Goal: Check status: Check status

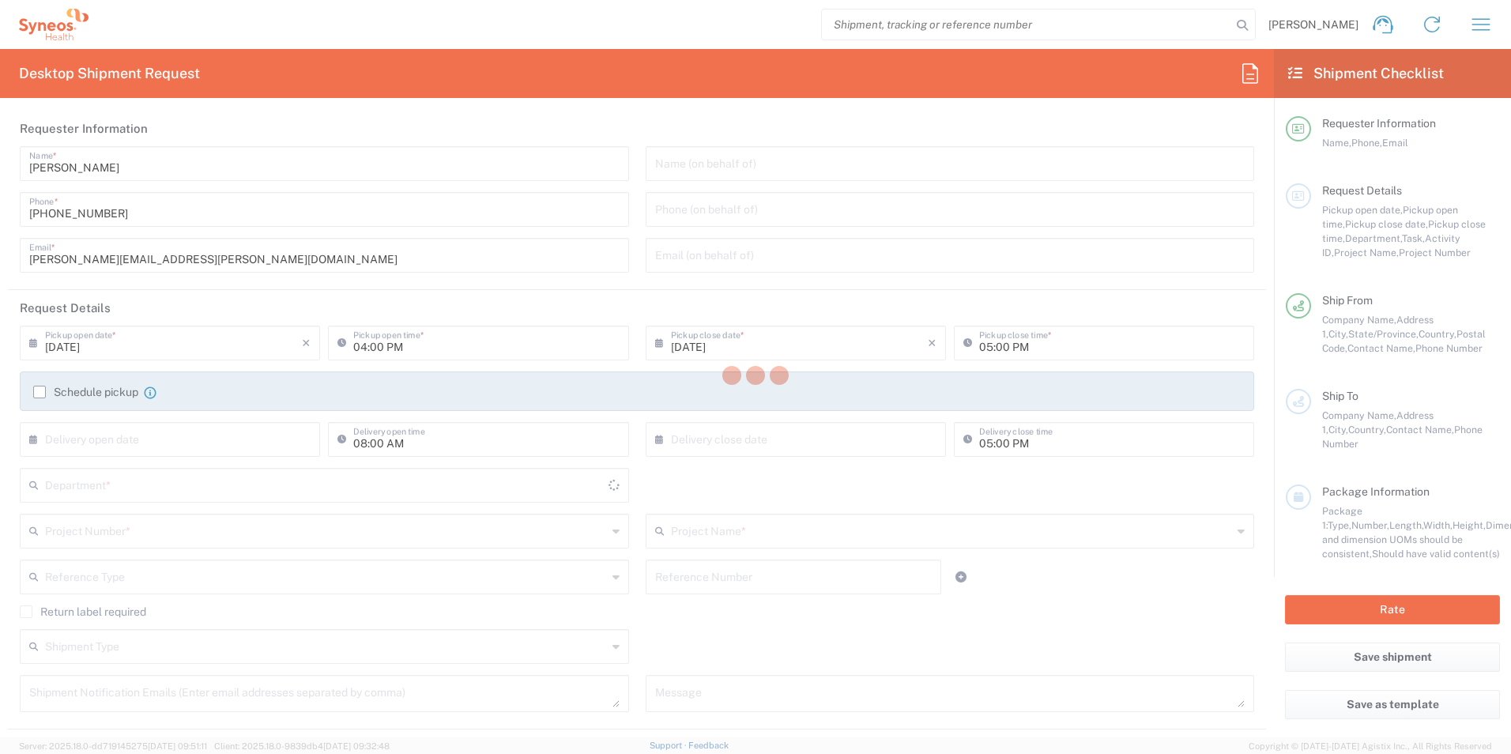
type input "[US_STATE]"
type input "[GEOGRAPHIC_DATA]"
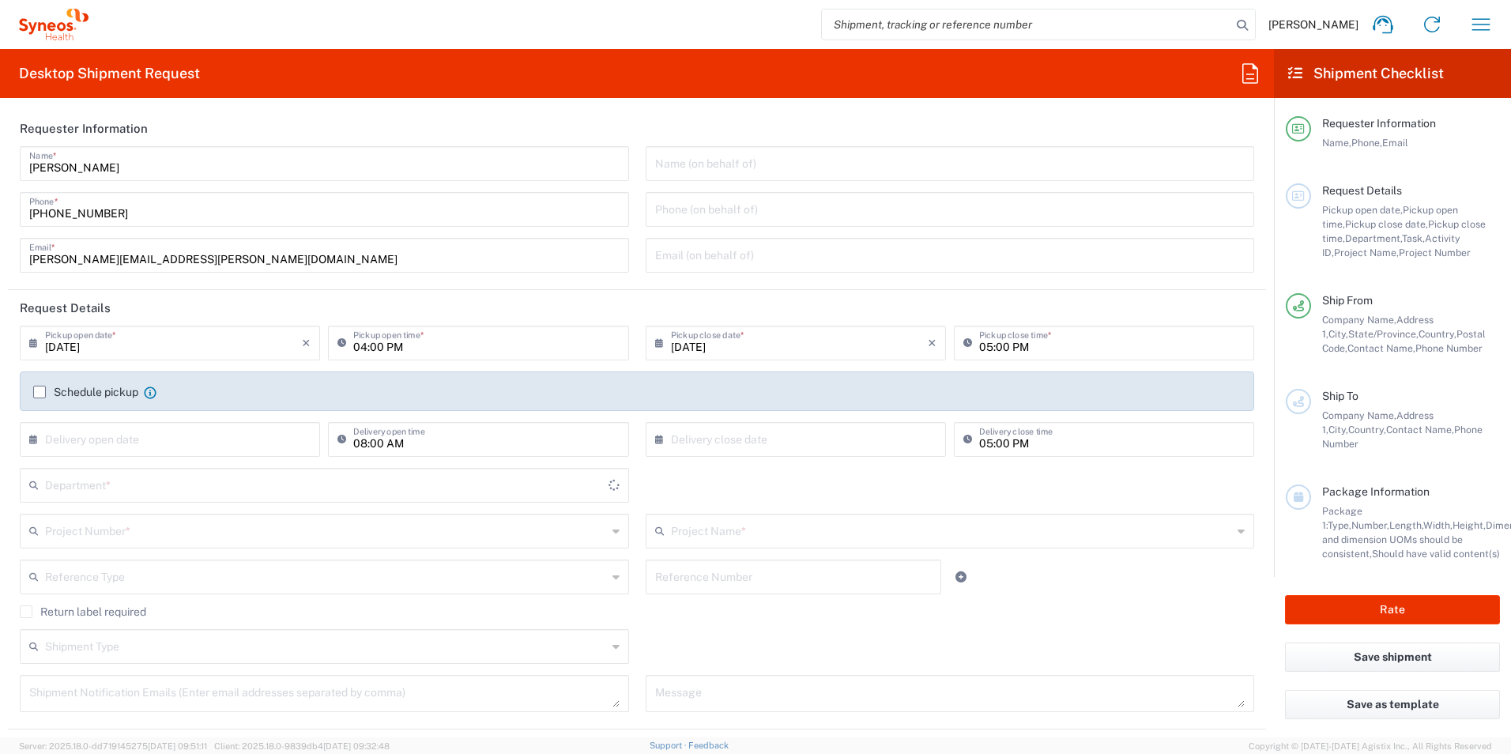
type input "[PERSON_NAME] Rsrch Grp ([GEOGRAPHIC_DATA]) In"
type input "3190"
click at [1479, 25] on icon "button" at bounding box center [1482, 24] width 18 height 12
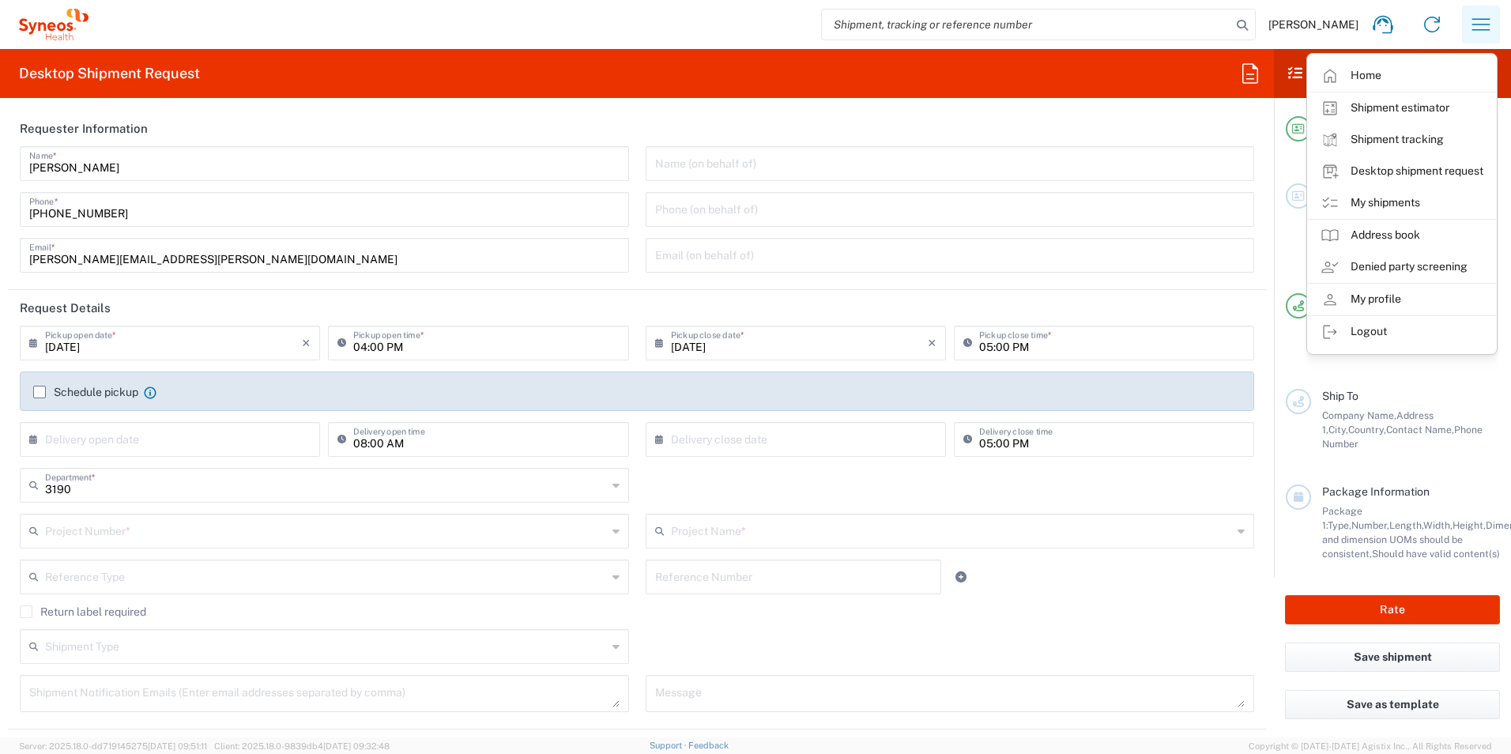
click at [1479, 25] on icon "button" at bounding box center [1482, 24] width 18 height 12
click at [1392, 203] on link "My shipments" at bounding box center [1402, 203] width 188 height 32
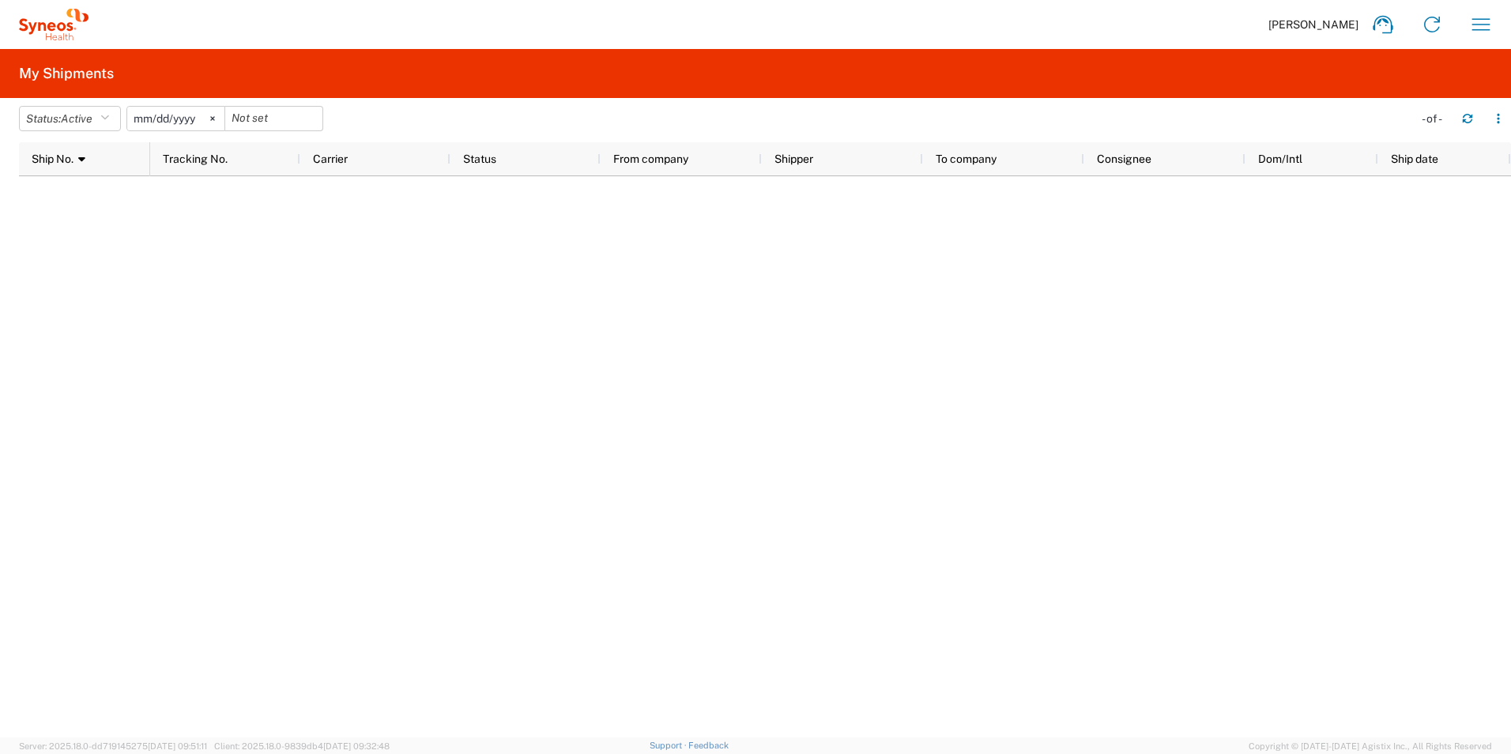
drag, startPoint x: 655, startPoint y: 322, endPoint x: 745, endPoint y: 258, distance: 110.6
click at [745, 258] on div at bounding box center [830, 456] width 1361 height 561
click at [1477, 25] on icon "button" at bounding box center [1482, 24] width 18 height 12
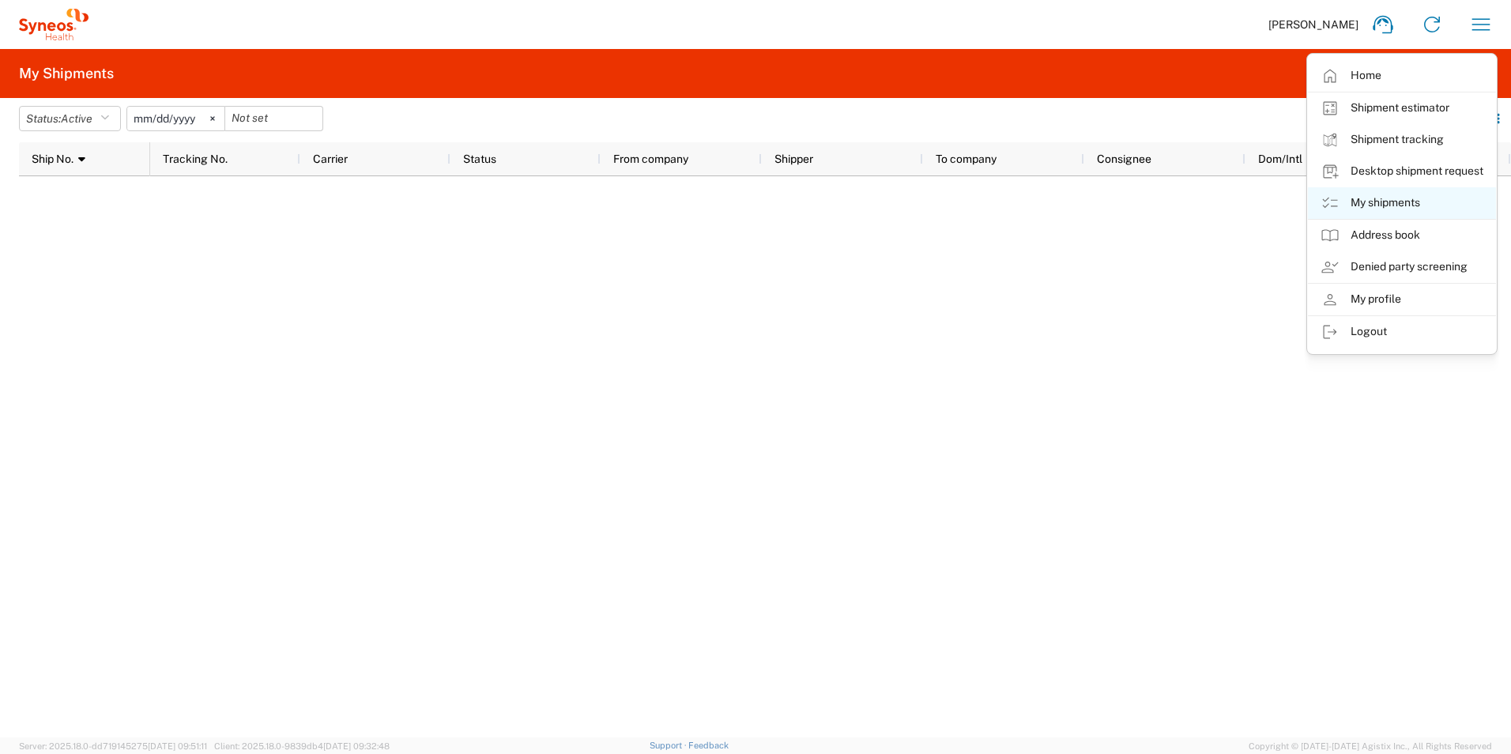
click at [1383, 201] on link "My shipments" at bounding box center [1402, 203] width 188 height 32
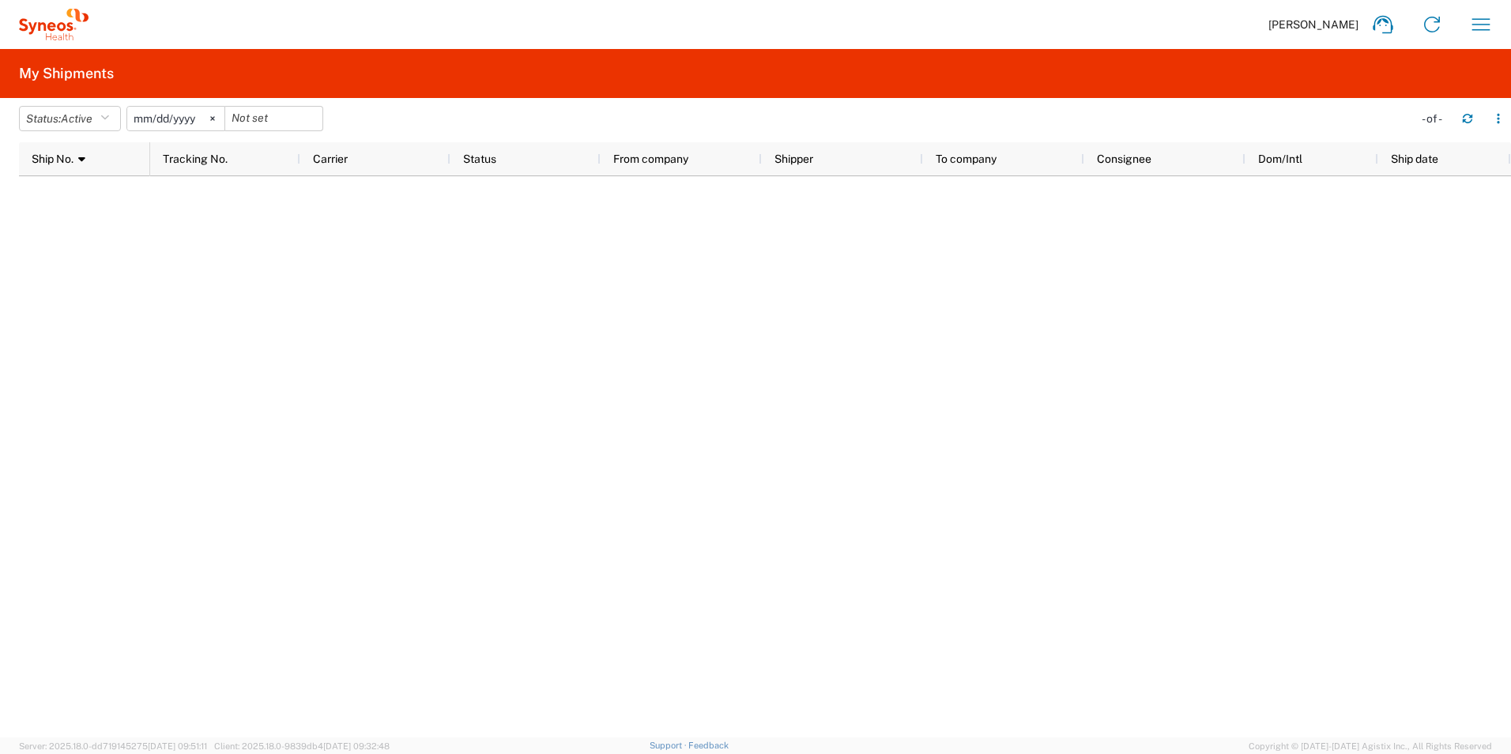
click at [223, 117] on svg-icon at bounding box center [213, 119] width 24 height 24
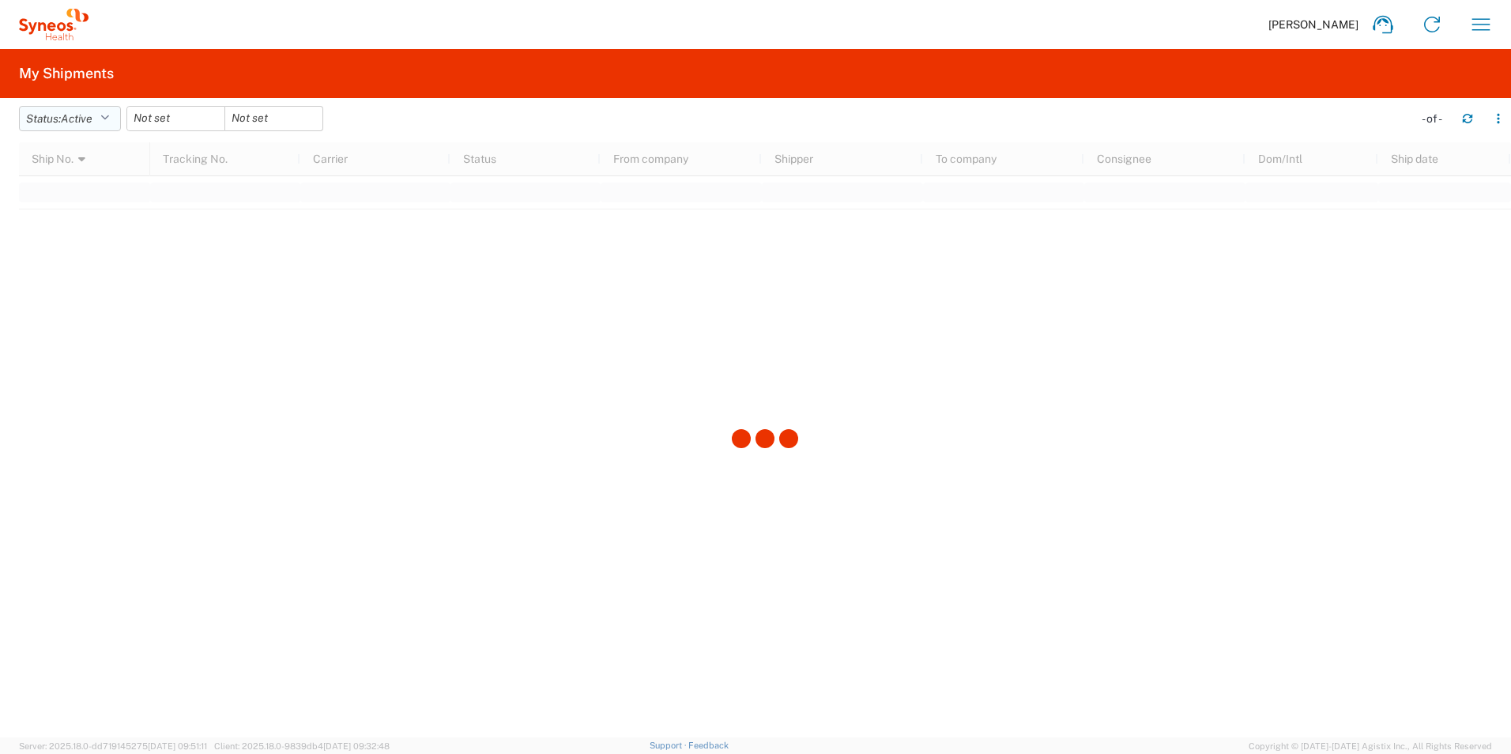
click at [109, 119] on icon "button" at bounding box center [104, 118] width 9 height 11
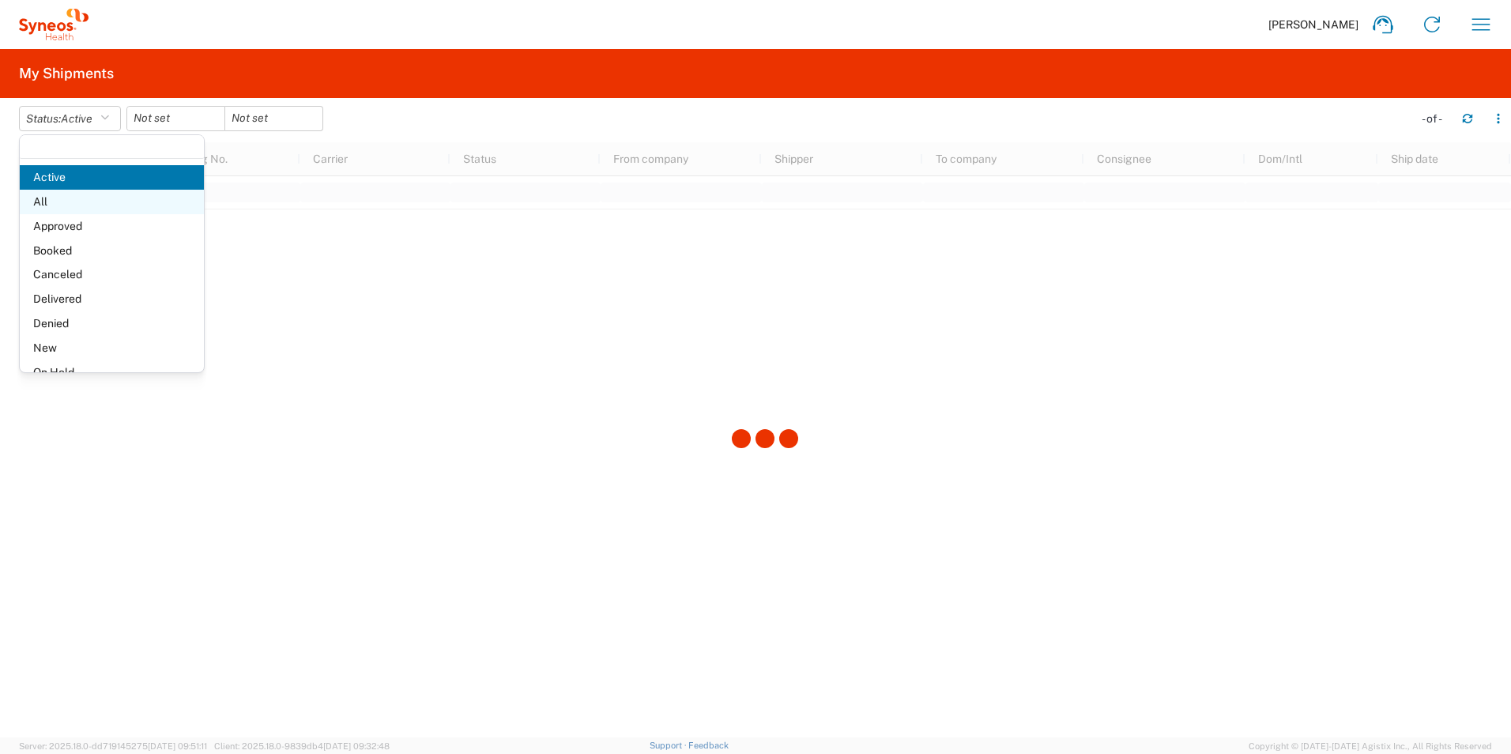
click at [103, 203] on span "All" at bounding box center [112, 202] width 184 height 25
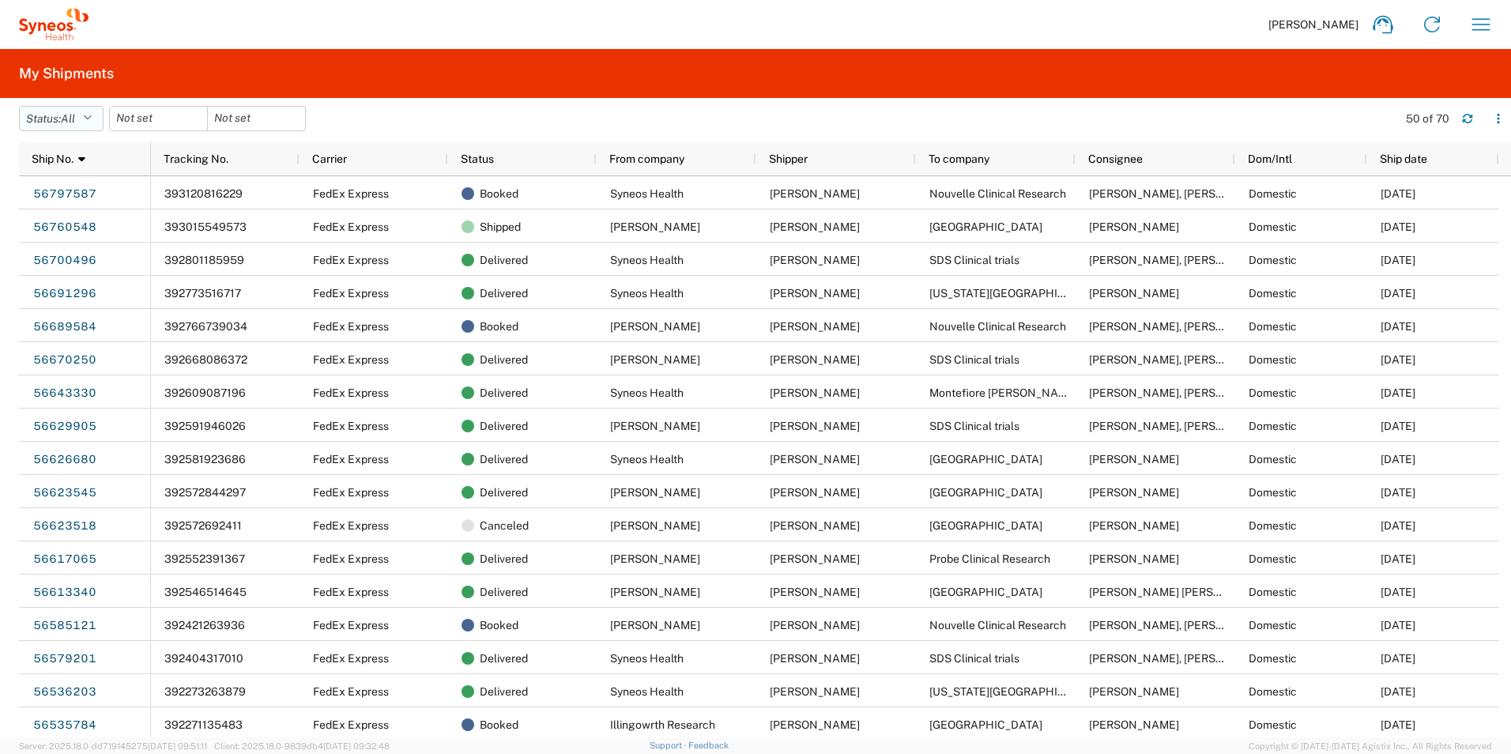
click at [92, 120] on icon "button" at bounding box center [87, 118] width 9 height 11
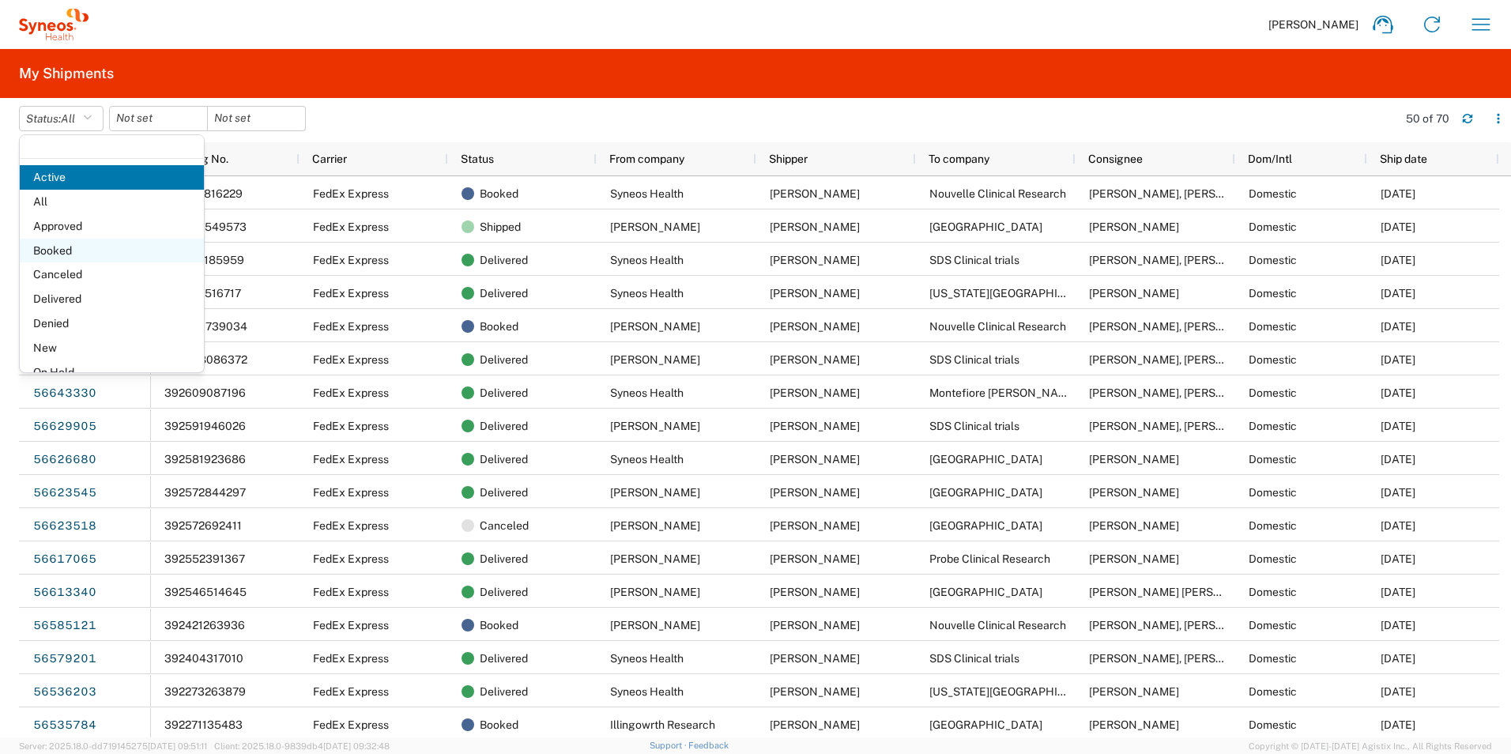
click at [74, 254] on span "Booked" at bounding box center [112, 251] width 184 height 25
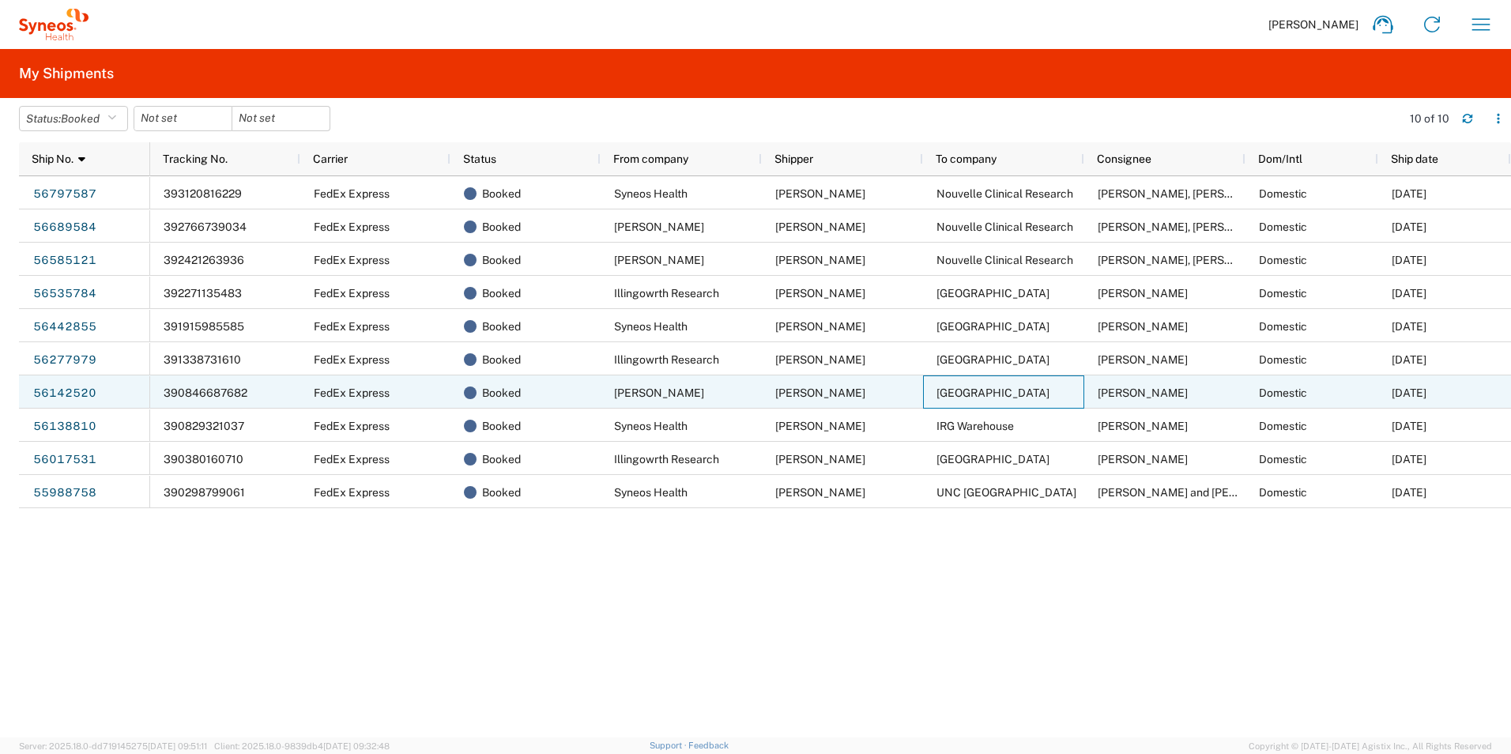
click at [953, 389] on span "[GEOGRAPHIC_DATA]" at bounding box center [993, 393] width 113 height 13
